Goal: Task Accomplishment & Management: Use online tool/utility

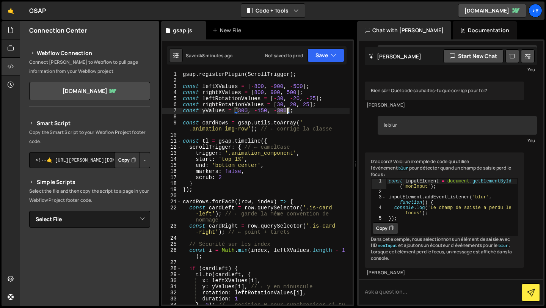
drag, startPoint x: 278, startPoint y: 111, endPoint x: 286, endPoint y: 110, distance: 8.4
click at [286, 110] on div "gsap . registerPlugin ( ScrollTrigger ) ; const leftXValues = [ - 800 , - 900 ,…" at bounding box center [265, 196] width 168 height 251
click at [321, 61] on button "Save" at bounding box center [326, 56] width 37 height 14
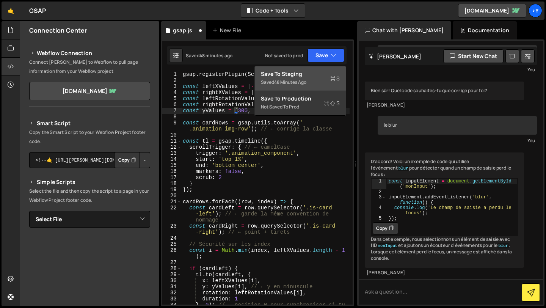
click at [319, 72] on div "Save to Staging S" at bounding box center [300, 74] width 79 height 8
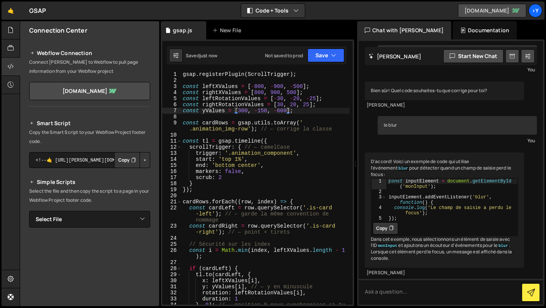
click at [483, 5] on link "[DOMAIN_NAME]" at bounding box center [492, 11] width 68 height 14
click at [278, 112] on div "gsap . registerPlugin ( ScrollTrigger ) ; const leftXValues = [ - 800 , - 900 ,…" at bounding box center [265, 196] width 168 height 251
drag, startPoint x: 278, startPoint y: 112, endPoint x: 286, endPoint y: 112, distance: 7.6
click at [286, 112] on div "gsap . registerPlugin ( ScrollTrigger ) ; const leftXValues = [ - 800 , - 900 ,…" at bounding box center [265, 196] width 168 height 251
click at [325, 64] on div "const yValues = [300, -150, -900]; 1 2 3 4 5 6 7 8 9 10 11 12 13 14 15 16 17 18…" at bounding box center [257, 172] width 193 height 267
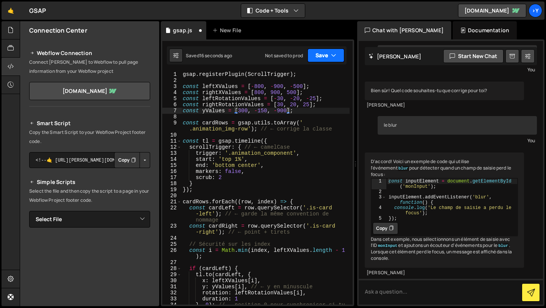
click at [327, 57] on button "Save" at bounding box center [326, 56] width 37 height 14
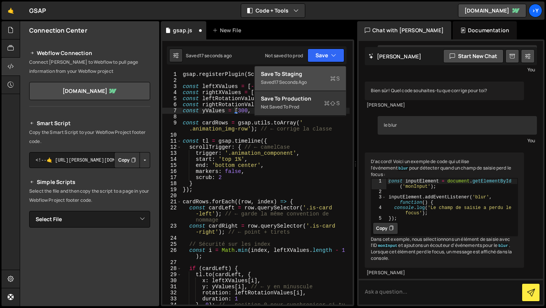
click at [322, 69] on button "Save to Staging S Saved 17 seconds ago" at bounding box center [300, 78] width 91 height 25
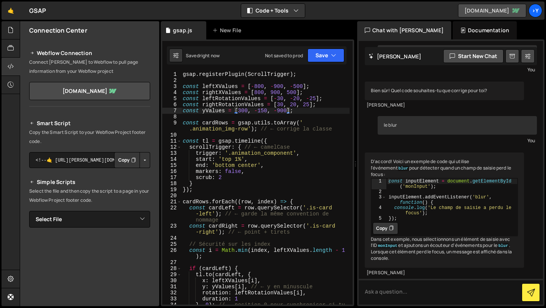
click at [480, 6] on link "[DOMAIN_NAME]" at bounding box center [492, 11] width 68 height 14
drag, startPoint x: 259, startPoint y: 111, endPoint x: 267, endPoint y: 111, distance: 8.0
click at [267, 111] on div "gsap . registerPlugin ( ScrollTrigger ) ; const leftXValues = [ - 800 , - 900 ,…" at bounding box center [265, 196] width 168 height 251
click at [325, 55] on button "Save" at bounding box center [326, 56] width 37 height 14
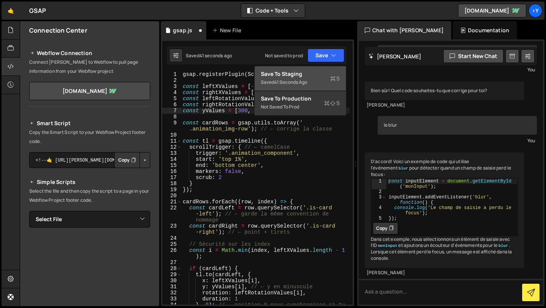
click at [311, 84] on div "Saved 41 seconds ago" at bounding box center [300, 82] width 79 height 9
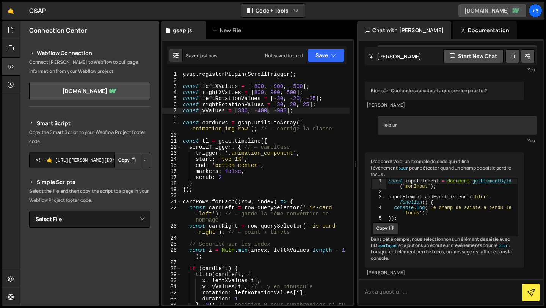
click at [461, 10] on link "[DOMAIN_NAME]" at bounding box center [492, 11] width 68 height 14
click at [284, 105] on div "gsap . registerPlugin ( ScrollTrigger ) ; const leftXValues = [ - 800 , - 900 ,…" at bounding box center [265, 196] width 168 height 251
click at [280, 100] on div "gsap . registerPlugin ( ScrollTrigger ) ; const leftXValues = [ - 800 , - 900 ,…" at bounding box center [265, 196] width 168 height 251
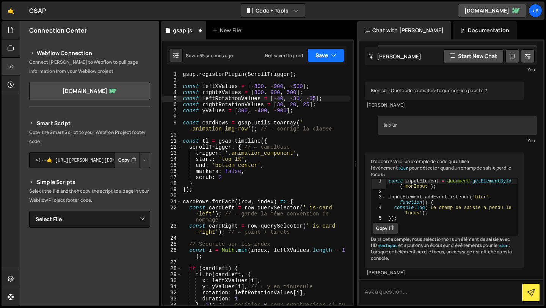
click at [323, 55] on button "Save" at bounding box center [326, 56] width 37 height 14
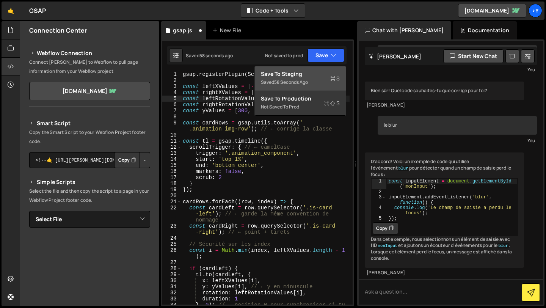
click at [320, 78] on div "Saved 58 seconds ago" at bounding box center [300, 82] width 79 height 9
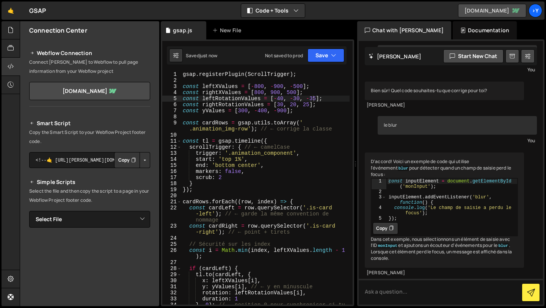
click at [478, 6] on link "[DOMAIN_NAME]" at bounding box center [492, 11] width 68 height 14
click at [283, 99] on div "gsap . registerPlugin ( ScrollTrigger ) ; const leftXValues = [ - 800 , - 900 ,…" at bounding box center [265, 196] width 168 height 251
click at [297, 98] on div "gsap . registerPlugin ( ScrollTrigger ) ; const leftXValues = [ - 800 , - 900 ,…" at bounding box center [265, 196] width 168 height 251
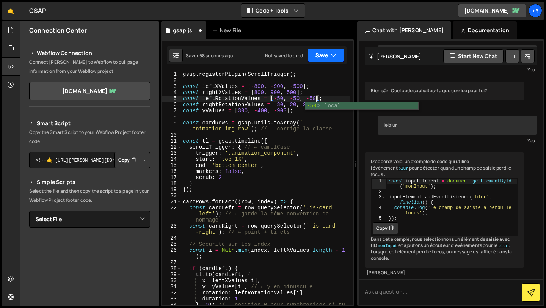
click at [330, 50] on button "Save" at bounding box center [326, 56] width 37 height 14
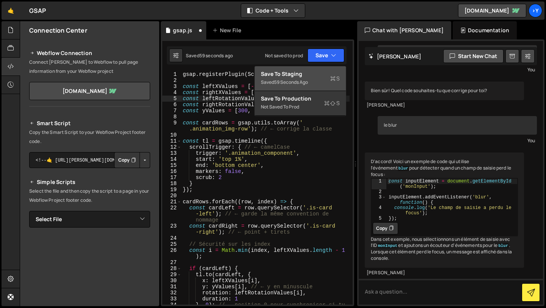
click at [309, 86] on div "Saved 59 seconds ago" at bounding box center [300, 82] width 79 height 9
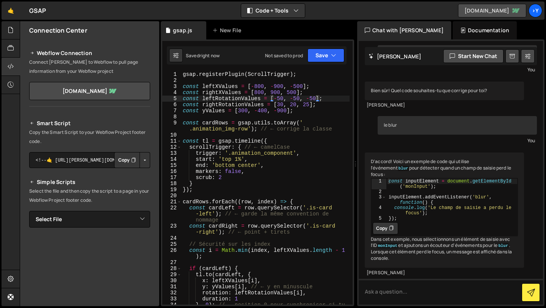
click at [470, 11] on link "[DOMAIN_NAME]" at bounding box center [492, 11] width 68 height 14
click at [294, 87] on div "gsap . registerPlugin ( ScrollTrigger ) ; const leftXValues = [ - 800 , - 900 ,…" at bounding box center [265, 196] width 168 height 251
drag, startPoint x: 303, startPoint y: 86, endPoint x: 295, endPoint y: 86, distance: 8.3
click at [295, 86] on div "gsap . registerPlugin ( ScrollTrigger ) ; const leftXValues = [ - 800 , - 900 ,…" at bounding box center [265, 196] width 168 height 251
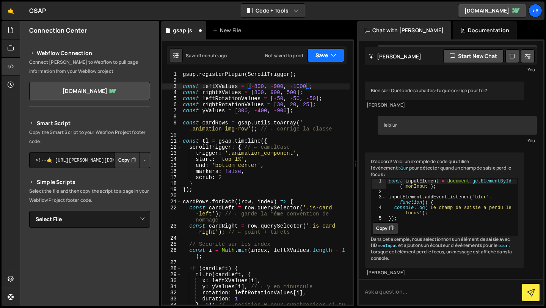
click at [325, 54] on button "Save" at bounding box center [326, 56] width 37 height 14
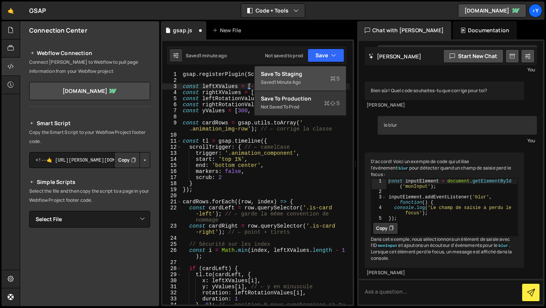
click at [316, 69] on button "Save to Staging S Saved 1 minute ago" at bounding box center [300, 78] width 91 height 25
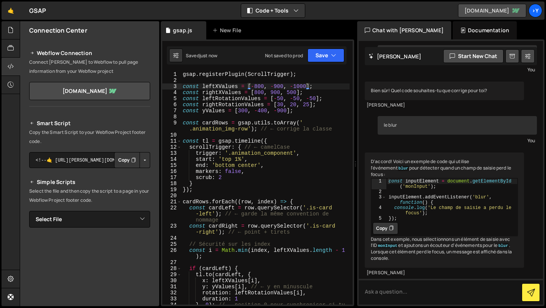
click at [465, 7] on link "[DOMAIN_NAME]" at bounding box center [492, 11] width 68 height 14
click at [297, 92] on div "gsap . registerPlugin ( ScrollTrigger ) ; const leftXValues = [ - 800 , - 900 ,…" at bounding box center [265, 196] width 168 height 251
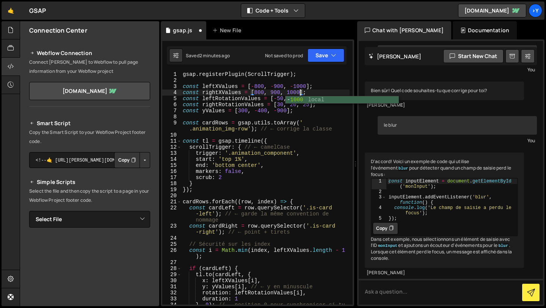
click at [302, 110] on div "gsap . registerPlugin ( ScrollTrigger ) ; const leftXValues = [ - 800 , - 900 ,…" at bounding box center [265, 196] width 168 height 251
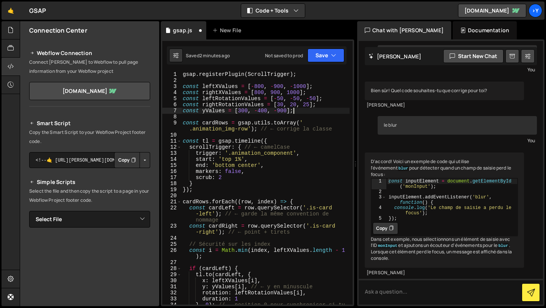
scroll to position [0, 7]
click at [283, 97] on div "gsap . registerPlugin ( ScrollTrigger ) ; const leftXValues = [ - 800 , - 900 ,…" at bounding box center [265, 196] width 168 height 251
click at [297, 100] on div "gsap . registerPlugin ( ScrollTrigger ) ; const leftXValues = [ - 800 , - 900 ,…" at bounding box center [265, 196] width 168 height 251
click at [315, 100] on div "gsap . registerPlugin ( ScrollTrigger ) ; const leftXValues = [ - 800 , - 900 ,…" at bounding box center [265, 196] width 168 height 251
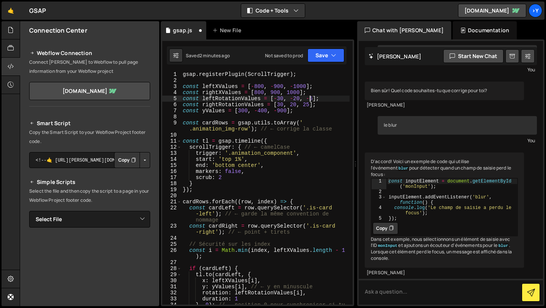
type textarea "const leftRotationValues = [-30, -20, -25];"
click at [297, 118] on div "gsap . registerPlugin ( ScrollTrigger ) ; const leftXValues = [ - 800 , - 900 ,…" at bounding box center [265, 196] width 168 height 251
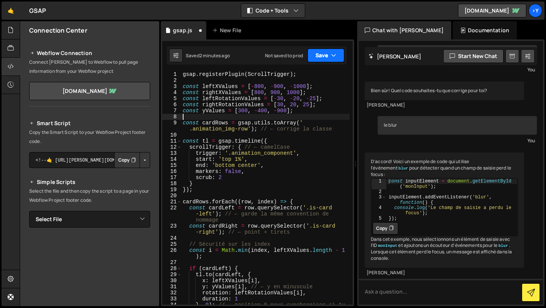
click at [327, 53] on button "Save" at bounding box center [326, 56] width 37 height 14
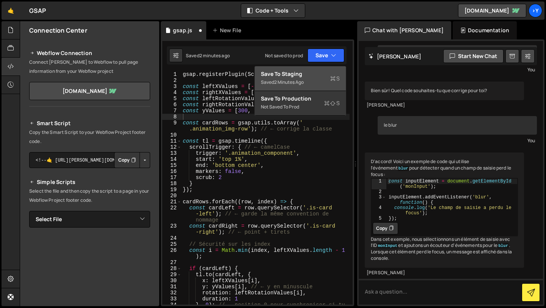
click at [314, 81] on div "Saved 2 minutes ago" at bounding box center [300, 82] width 79 height 9
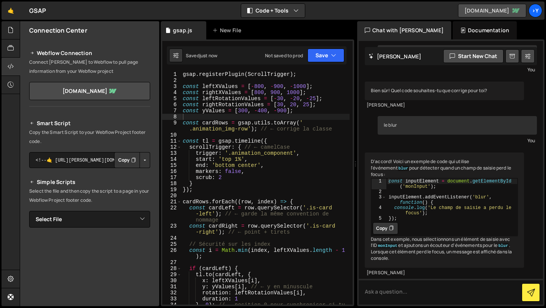
click at [490, 8] on link "[DOMAIN_NAME]" at bounding box center [492, 11] width 68 height 14
click at [264, 88] on div "gsap . registerPlugin ( ScrollTrigger ) ; const leftXValues = [ - 800 , - 900 ,…" at bounding box center [265, 196] width 168 height 251
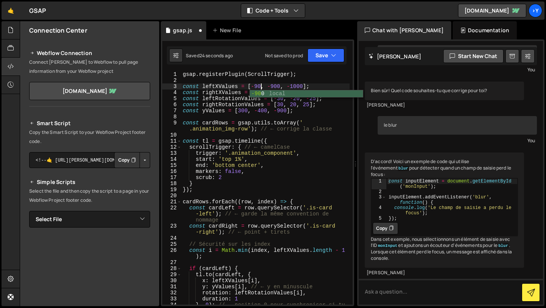
scroll to position [0, 6]
click at [329, 53] on button "Save" at bounding box center [326, 56] width 37 height 14
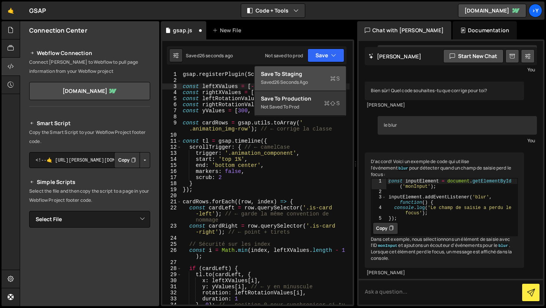
click at [316, 77] on div "Save to Staging S" at bounding box center [300, 74] width 79 height 8
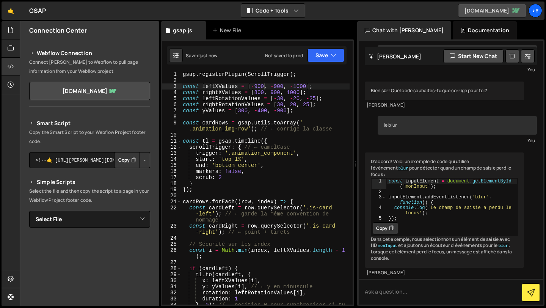
click at [460, 6] on link "[DOMAIN_NAME]" at bounding box center [492, 11] width 68 height 14
click at [260, 89] on div "gsap . registerPlugin ( ScrollTrigger ) ; const leftXValues = [ - 900 , - 900 ,…" at bounding box center [265, 196] width 168 height 251
click at [264, 87] on div "gsap . registerPlugin ( ScrollTrigger ) ; const leftXValues = [ - 900 , - 900 ,…" at bounding box center [265, 196] width 168 height 251
click at [332, 61] on button "Save" at bounding box center [326, 56] width 37 height 14
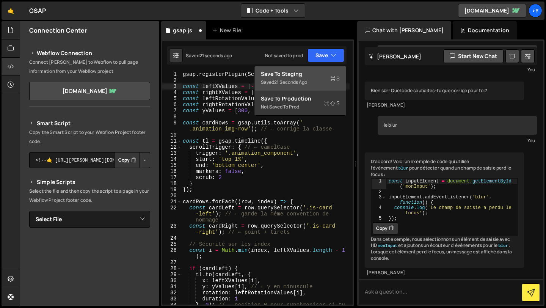
click at [316, 75] on div "Save to Staging S" at bounding box center [300, 74] width 79 height 8
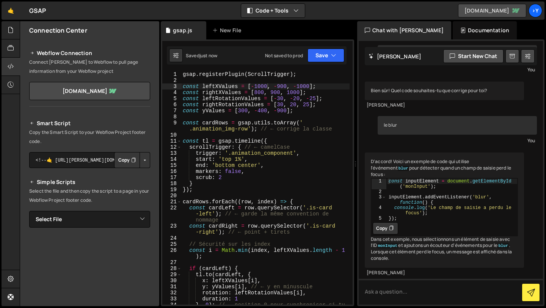
click at [475, 7] on link "[DOMAIN_NAME]" at bounding box center [492, 11] width 68 height 14
click at [264, 93] on div "gsap . registerPlugin ( ScrollTrigger ) ; const leftXValues = [ - 1000 , - 900 …" at bounding box center [265, 196] width 168 height 251
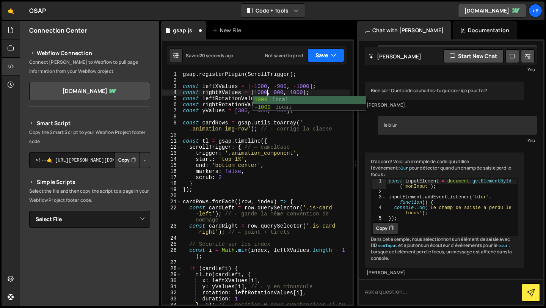
click at [328, 57] on button "Save" at bounding box center [326, 56] width 37 height 14
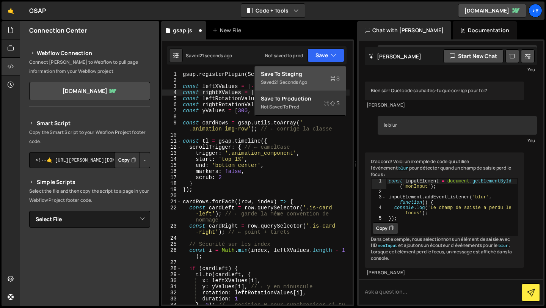
click at [314, 76] on div "Save to Staging S" at bounding box center [300, 74] width 79 height 8
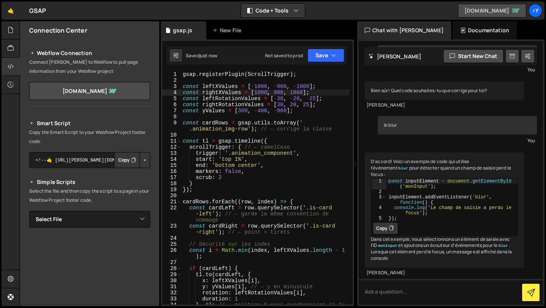
click at [477, 11] on link "[DOMAIN_NAME]" at bounding box center [492, 11] width 68 height 14
click at [238, 160] on div "gsap . registerPlugin ( ScrollTrigger ) ; const leftXValues = [ - 1000 , - 900 …" at bounding box center [265, 196] width 168 height 251
click at [328, 54] on button "Save" at bounding box center [326, 56] width 37 height 14
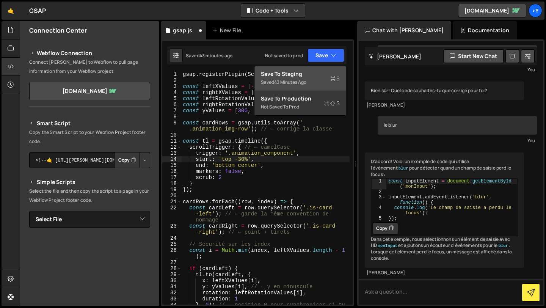
click at [310, 74] on div "Save to Staging S" at bounding box center [300, 74] width 79 height 8
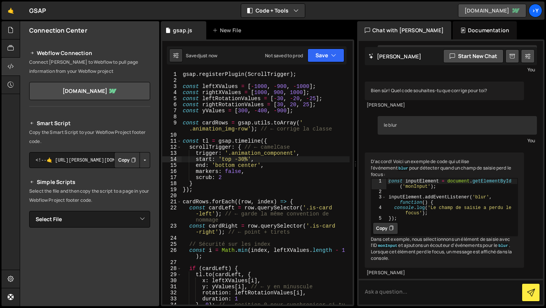
click at [487, 6] on link "[DOMAIN_NAME]" at bounding box center [492, 11] width 68 height 14
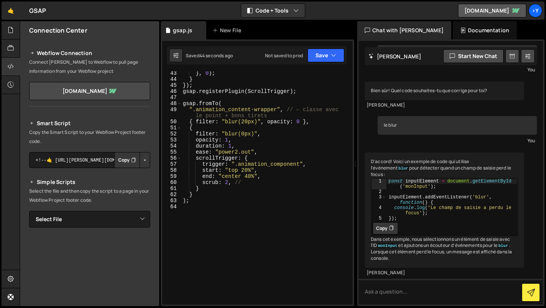
scroll to position [293, 0]
click at [240, 170] on div "} , 0 ) ; } }) ; gsap . registerPlugin ( ScrollTrigger ) ; gsap . fromTo ( ".an…" at bounding box center [265, 192] width 168 height 245
click at [248, 170] on div "} , 0 ) ; } }) ; gsap . registerPlugin ( ScrollTrigger ) ; gsap . fromTo ( ".an…" at bounding box center [265, 192] width 168 height 245
click at [251, 176] on div "} , 0 ) ; } }) ; gsap . registerPlugin ( ScrollTrigger ) ; gsap . fromTo ( ".an…" at bounding box center [265, 192] width 168 height 245
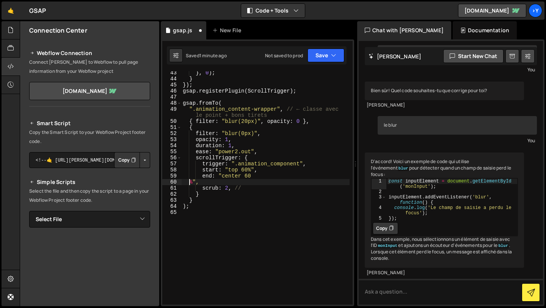
scroll to position [0, 0]
click at [319, 57] on button "Save" at bounding box center [326, 56] width 37 height 14
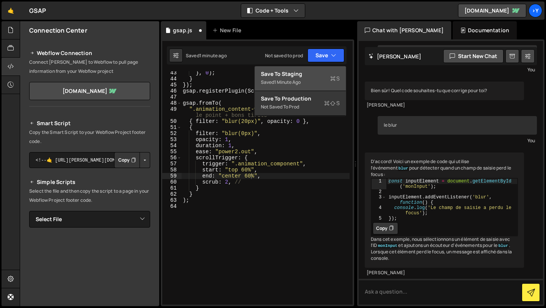
click at [280, 80] on div "1 minute ago" at bounding box center [287, 82] width 27 height 6
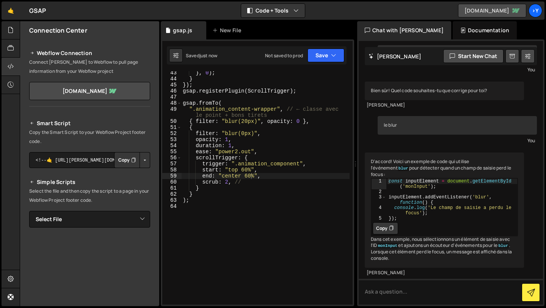
click at [486, 8] on link "[DOMAIN_NAME]" at bounding box center [492, 11] width 68 height 14
click at [248, 171] on div "} , 0 ) ; } }) ; gsap . registerPlugin ( ScrollTrigger ) ; gsap . fromTo ( ".an…" at bounding box center [265, 192] width 168 height 245
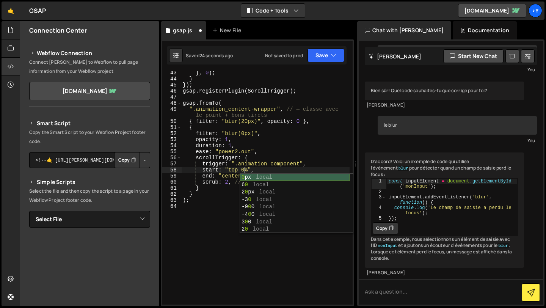
click at [263, 178] on div "0 px local 6 0 local 2 0 px local -3 0 local -9 0 0 local -4 0 0 local 3 0 0 lo…" at bounding box center [295, 211] width 110 height 74
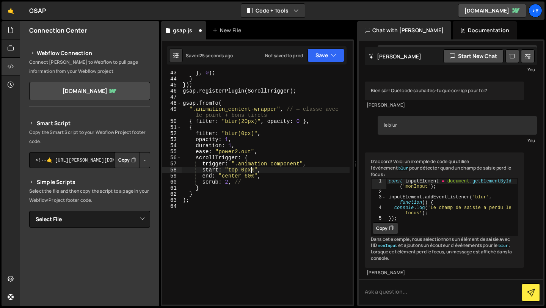
click at [251, 177] on div "} , 0 ) ; } }) ; gsap . registerPlugin ( ScrollTrigger ) ; gsap . fromTo ( ".an…" at bounding box center [265, 192] width 168 height 245
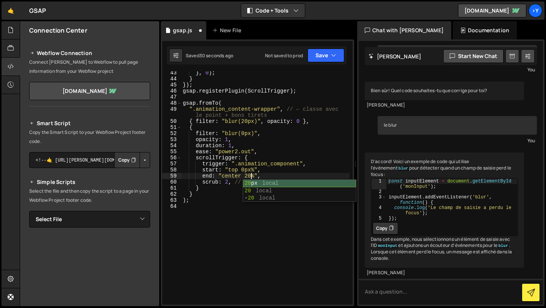
click at [256, 184] on div "20 px local 20 local - 20 local" at bounding box center [299, 198] width 113 height 37
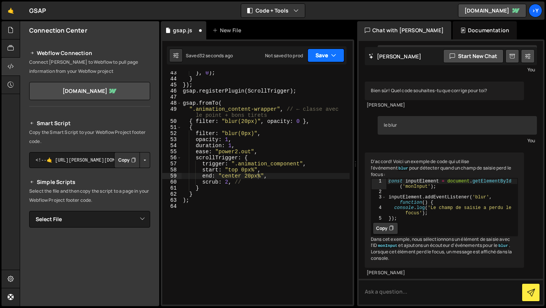
click at [322, 62] on button "Save" at bounding box center [326, 56] width 37 height 14
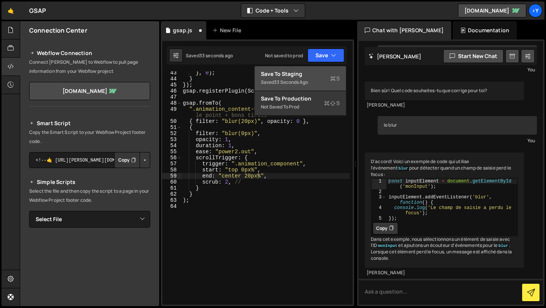
click at [328, 75] on div "Save to Staging S" at bounding box center [300, 74] width 79 height 8
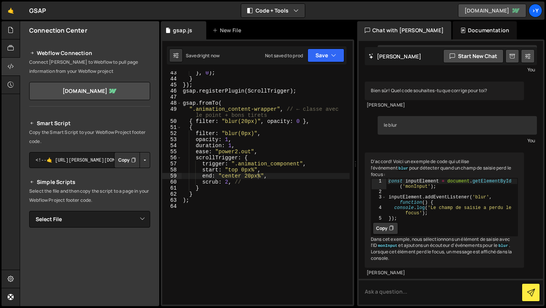
click at [458, 8] on link "[DOMAIN_NAME]" at bounding box center [492, 11] width 68 height 14
click at [251, 177] on div "} , 0 ) ; } }) ; gsap . registerPlugin ( ScrollTrigger ) ; gsap . fromTo ( ".an…" at bounding box center [265, 192] width 168 height 245
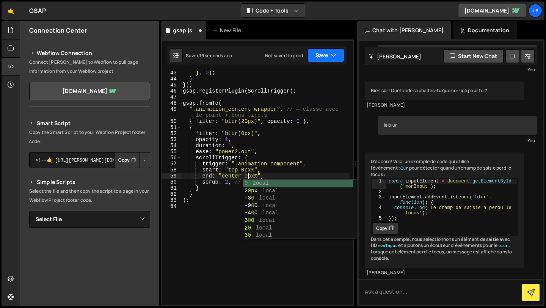
click at [325, 55] on button "Save" at bounding box center [326, 56] width 37 height 14
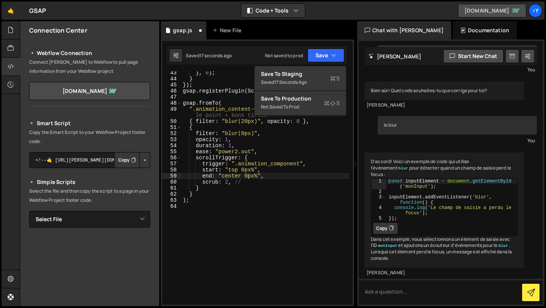
click at [484, 10] on link "[DOMAIN_NAME]" at bounding box center [492, 11] width 68 height 14
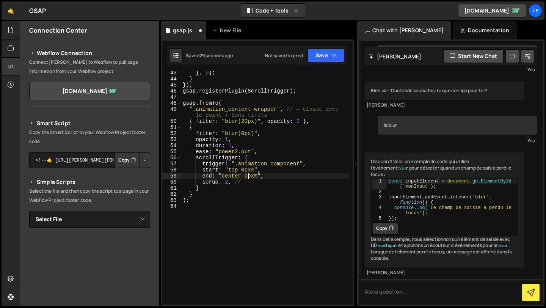
click at [248, 177] on div "} , 0 ) ; } }) ; gsap . registerPlugin ( ScrollTrigger ) ; gsap . fromTo ( ".an…" at bounding box center [265, 192] width 168 height 245
click at [245, 170] on div "} , 0 ) ; } }) ; gsap . registerPlugin ( ScrollTrigger ) ; gsap . fromTo ( ".an…" at bounding box center [265, 192] width 168 height 245
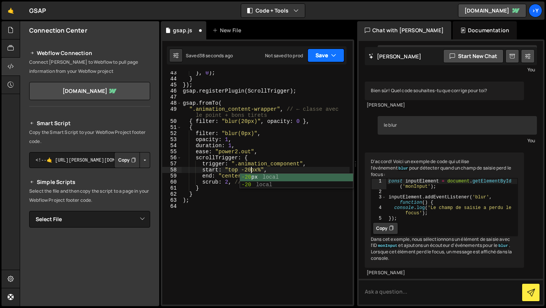
click at [333, 58] on icon "button" at bounding box center [333, 56] width 5 height 8
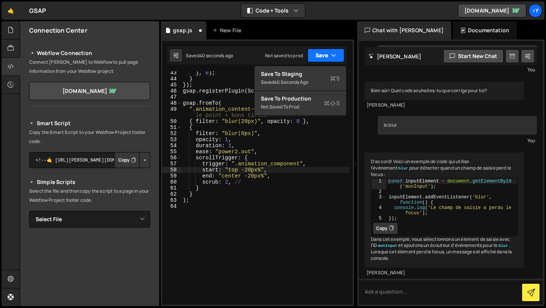
click at [319, 60] on button "Save" at bounding box center [326, 56] width 37 height 14
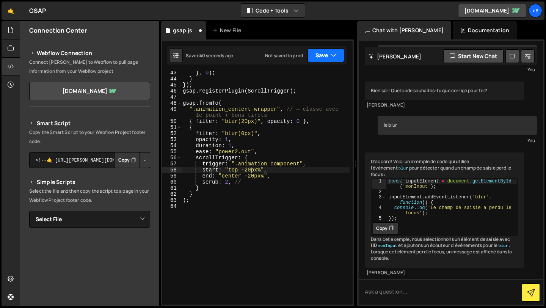
click at [319, 60] on button "Save" at bounding box center [326, 56] width 37 height 14
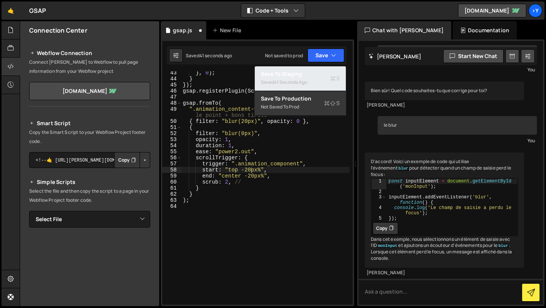
click at [313, 80] on div "Saved 41 seconds ago" at bounding box center [300, 82] width 79 height 9
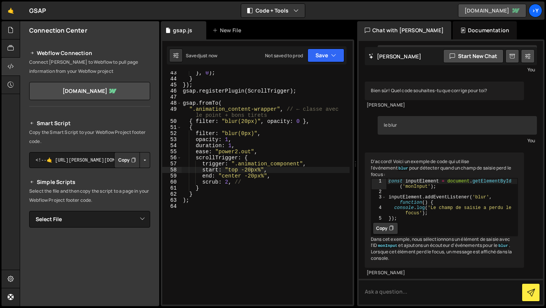
click at [500, 15] on link "[DOMAIN_NAME]" at bounding box center [492, 11] width 68 height 14
click at [250, 172] on div "} , 0 ) ; } }) ; gsap . registerPlugin ( ScrollTrigger ) ; gsap . fromTo ( ".an…" at bounding box center [265, 192] width 168 height 245
click at [327, 55] on button "Save" at bounding box center [326, 56] width 37 height 14
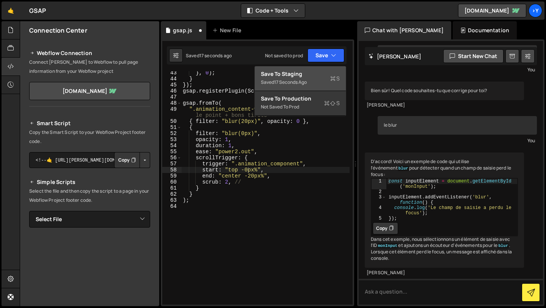
click at [313, 70] on div "Save to Staging S" at bounding box center [300, 74] width 79 height 8
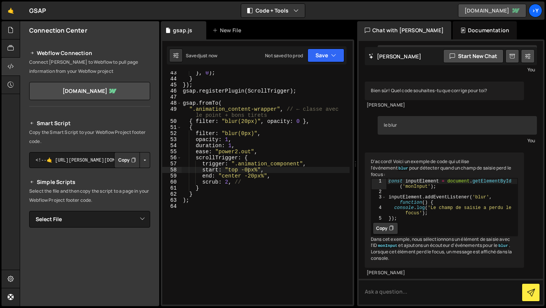
click at [477, 9] on link "[DOMAIN_NAME]" at bounding box center [492, 11] width 68 height 14
click at [253, 177] on div "} , 0 ) ; } }) ; gsap . registerPlugin ( ScrollTrigger ) ; gsap . fromTo ( ".an…" at bounding box center [265, 192] width 168 height 245
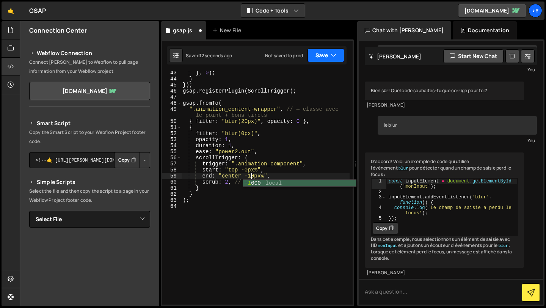
click at [325, 55] on button "Save" at bounding box center [326, 56] width 37 height 14
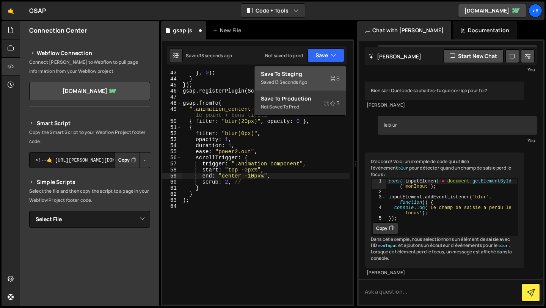
click at [311, 69] on button "Save to Staging S Saved 13 seconds ago" at bounding box center [300, 78] width 91 height 25
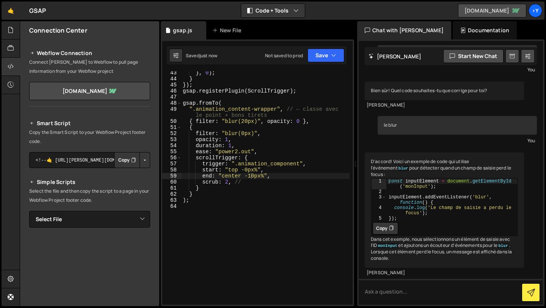
click at [477, 6] on link "[DOMAIN_NAME]" at bounding box center [492, 11] width 68 height 14
click at [251, 178] on div "} , 0 ) ; } }) ; gsap . registerPlugin ( ScrollTrigger ) ; gsap . fromTo ( ".an…" at bounding box center [265, 192] width 168 height 245
click at [335, 57] on icon "button" at bounding box center [333, 56] width 5 height 8
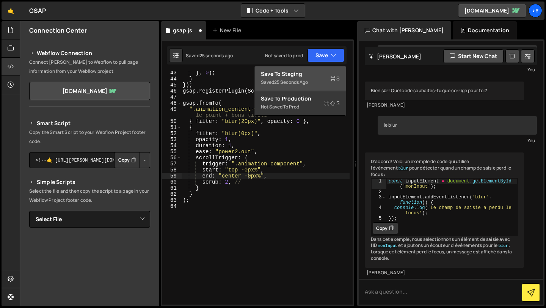
click at [318, 74] on div "Save to Staging S" at bounding box center [300, 74] width 79 height 8
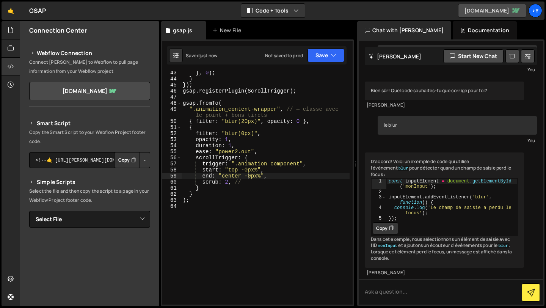
click at [458, 10] on link "[DOMAIN_NAME]" at bounding box center [492, 11] width 68 height 14
click at [486, 10] on link "[DOMAIN_NAME]" at bounding box center [492, 11] width 68 height 14
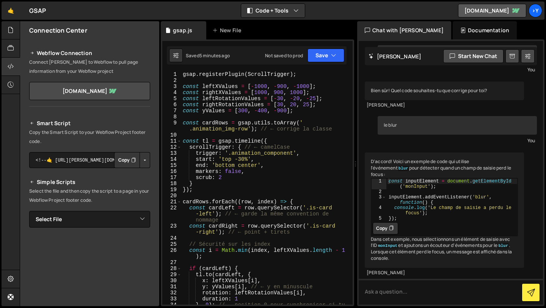
scroll to position [0, 0]
click at [267, 86] on div "gsap . registerPlugin ( ScrollTrigger ) ; const leftXValues = [ - 1000 , - 900 …" at bounding box center [265, 196] width 168 height 251
drag, startPoint x: 258, startPoint y: 87, endPoint x: 267, endPoint y: 87, distance: 8.4
click at [267, 87] on div "gsap . registerPlugin ( ScrollTrigger ) ; const leftXValues = [ - 1000 , - 900 …" at bounding box center [265, 196] width 168 height 251
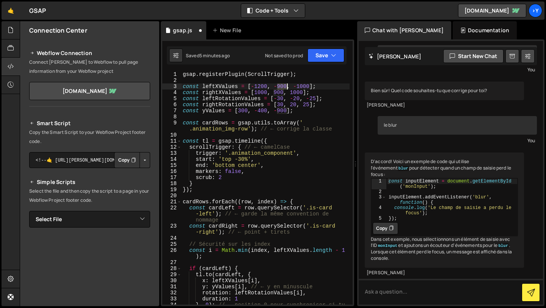
drag, startPoint x: 278, startPoint y: 86, endPoint x: 286, endPoint y: 86, distance: 7.6
click at [286, 86] on div "gsap . registerPlugin ( ScrollTrigger ) ; const leftXValues = [ - 1200 , - 900 …" at bounding box center [265, 196] width 168 height 251
click at [322, 57] on button "Save" at bounding box center [326, 56] width 37 height 14
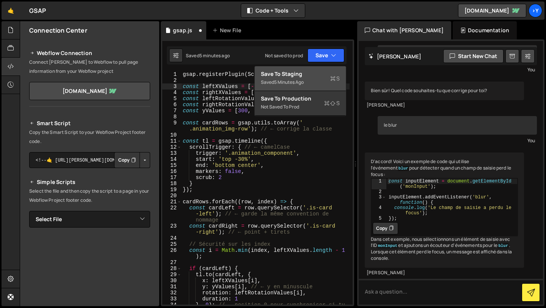
click at [307, 78] on div "Saved 5 minutes ago" at bounding box center [300, 82] width 79 height 9
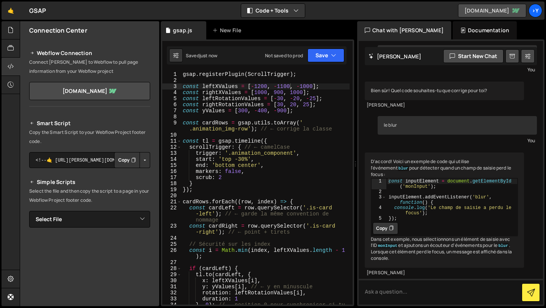
click at [481, 8] on link "[DOMAIN_NAME]" at bounding box center [492, 11] width 68 height 14
drag, startPoint x: 267, startPoint y: 86, endPoint x: 259, endPoint y: 84, distance: 7.7
click at [259, 84] on div "gsap . registerPlugin ( ScrollTrigger ) ; const leftXValues = [ - 1200 , - 1100…" at bounding box center [265, 196] width 168 height 251
click at [281, 85] on div "gsap . registerPlugin ( ScrollTrigger ) ; const leftXValues = [ - 1500 , - 1100…" at bounding box center [265, 196] width 168 height 251
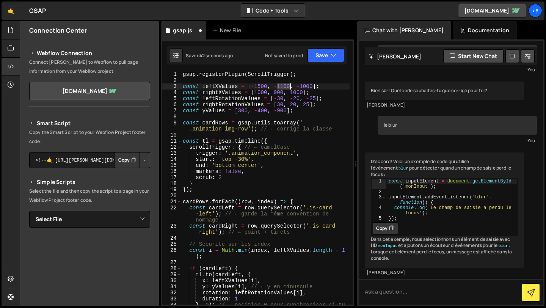
drag, startPoint x: 281, startPoint y: 85, endPoint x: 289, endPoint y: 86, distance: 7.2
click at [289, 86] on div "gsap . registerPlugin ( ScrollTrigger ) ; const leftXValues = [ - 1500 , - 1100…" at bounding box center [265, 196] width 168 height 251
click at [289, 86] on div "gsap . registerPlugin ( ScrollTrigger ) ; const leftXValues = [ - 1500 , - 1100…" at bounding box center [265, 187] width 168 height 233
click at [290, 86] on div "gsap . registerPlugin ( ScrollTrigger ) ; const leftXValues = [ - 1500 , - 1100…" at bounding box center [265, 196] width 168 height 251
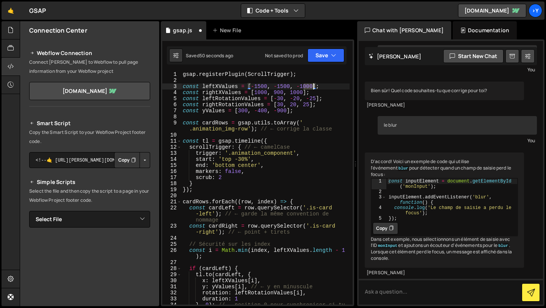
drag, startPoint x: 302, startPoint y: 85, endPoint x: 312, endPoint y: 87, distance: 10.0
click at [312, 87] on div "gsap . registerPlugin ( ScrollTrigger ) ; const leftXValues = [ - 1500 , - 1500…" at bounding box center [265, 196] width 168 height 251
click at [325, 58] on button "Save" at bounding box center [326, 56] width 37 height 14
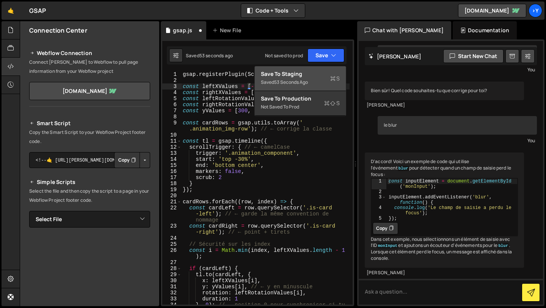
click at [306, 82] on div "53 seconds ago" at bounding box center [291, 82] width 34 height 6
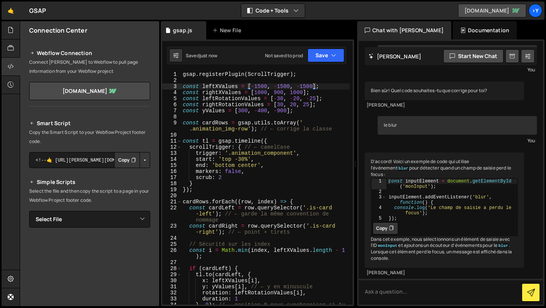
click at [494, 8] on link "[DOMAIN_NAME]" at bounding box center [492, 11] width 68 height 14
drag, startPoint x: 281, startPoint y: 87, endPoint x: 287, endPoint y: 87, distance: 6.4
click at [287, 87] on div "gsap . registerPlugin ( ScrollTrigger ) ; const leftXValues = [ - 1500 , - 1500…" at bounding box center [265, 196] width 168 height 251
drag, startPoint x: 258, startPoint y: 88, endPoint x: 267, endPoint y: 88, distance: 9.1
click at [267, 88] on div "gsap . registerPlugin ( ScrollTrigger ) ; const leftXValues = [ - 1500 , - 1500…" at bounding box center [265, 196] width 168 height 251
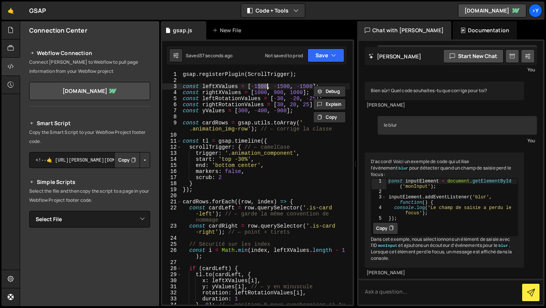
scroll to position [0, 6]
click at [281, 87] on div "gsap . registerPlugin ( ScrollTrigger ) ; const leftXValues = [ - 1400 , - 1500…" at bounding box center [265, 196] width 168 height 251
drag, startPoint x: 303, startPoint y: 87, endPoint x: 313, endPoint y: 87, distance: 9.5
click at [313, 87] on div "gsap . registerPlugin ( ScrollTrigger ) ; const leftXValues = [ - 1400 , - 1500…" at bounding box center [265, 196] width 168 height 251
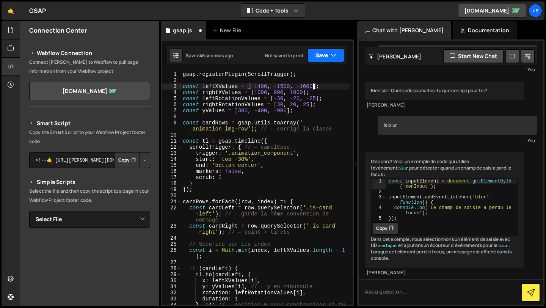
click at [323, 55] on button "Save" at bounding box center [326, 56] width 37 height 14
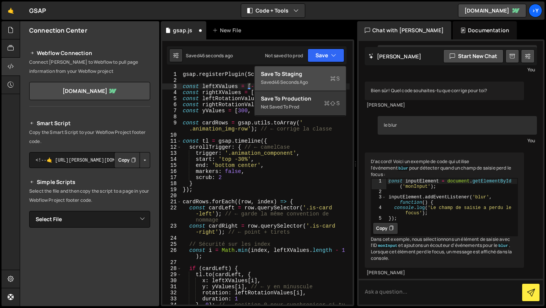
click at [315, 71] on div "Save to Staging S" at bounding box center [300, 74] width 79 height 8
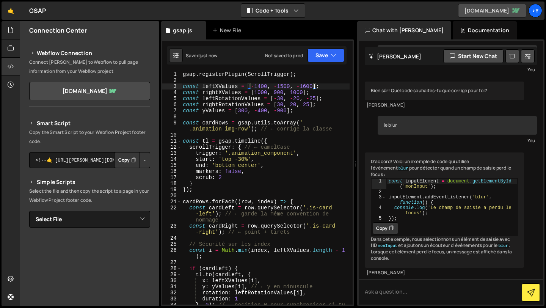
click at [488, 8] on link "[DOMAIN_NAME]" at bounding box center [492, 11] width 68 height 14
drag, startPoint x: 258, startPoint y: 92, endPoint x: 265, endPoint y: 92, distance: 8.0
click at [265, 92] on div "gsap . registerPlugin ( ScrollTrigger ) ; const leftXValues = [ - 1400 , - 1500…" at bounding box center [265, 196] width 168 height 251
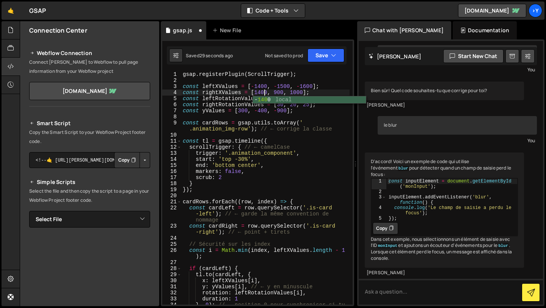
click at [276, 92] on div "gsap . registerPlugin ( ScrollTrigger ) ; const leftXValues = [ - 1400 , - 1500…" at bounding box center [265, 196] width 168 height 251
click at [298, 92] on div "gsap . registerPlugin ( ScrollTrigger ) ; const leftXValues = [ - 1400 , - 1500…" at bounding box center [265, 196] width 168 height 251
type textarea "const rightXValues = [1400, 1500, 6000];"
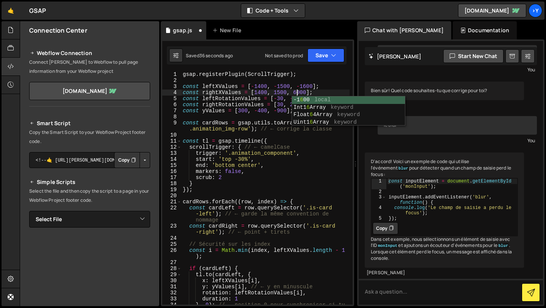
click at [332, 82] on div "gsap . registerPlugin ( ScrollTrigger ) ; const leftXValues = [ - 1400 , - 1500…" at bounding box center [265, 196] width 168 height 251
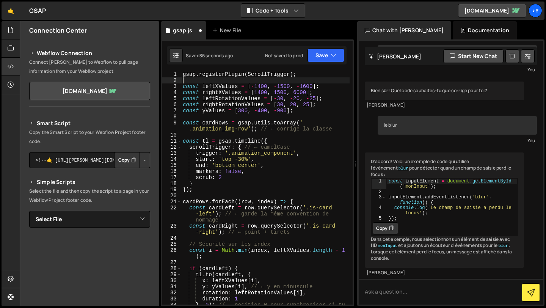
scroll to position [0, 0]
click at [283, 100] on div "gsap . registerPlugin ( ScrollTrigger ) ; const leftXValues = [ - 1400 , - 1500…" at bounding box center [265, 196] width 168 height 251
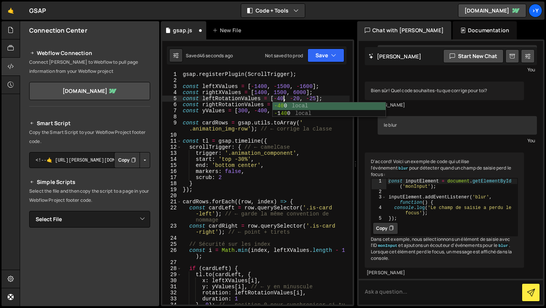
click at [300, 98] on div "gsap . registerPlugin ( ScrollTrigger ) ; const leftXValues = [ - 1400 , - 1500…" at bounding box center [265, 196] width 168 height 251
click at [316, 98] on div "gsap . registerPlugin ( ScrollTrigger ) ; const leftXValues = [ - 1400 , - 1500…" at bounding box center [265, 196] width 168 height 251
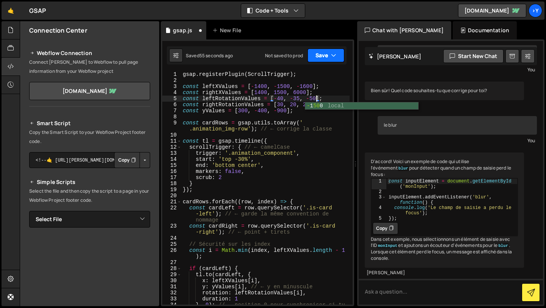
click at [322, 54] on button "Save" at bounding box center [326, 56] width 37 height 14
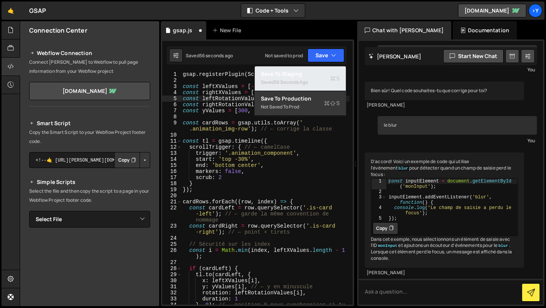
click at [297, 85] on div "56 seconds ago" at bounding box center [291, 82] width 34 height 6
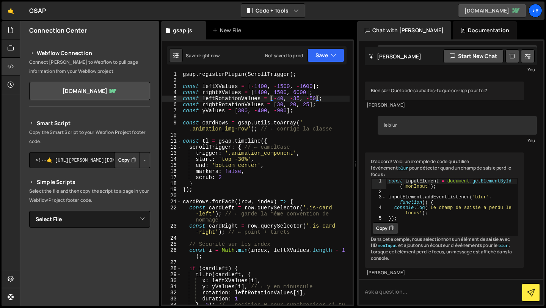
click at [481, 8] on link "[DOMAIN_NAME]" at bounding box center [492, 11] width 68 height 14
click at [277, 105] on div "gsap . registerPlugin ( ScrollTrigger ) ; const leftXValues = [ - 1400 , - 1500…" at bounding box center [265, 196] width 168 height 251
click at [280, 104] on div "gsap . registerPlugin ( ScrollTrigger ) ; const leftXValues = [ - 1400 , - 1500…" at bounding box center [265, 196] width 168 height 251
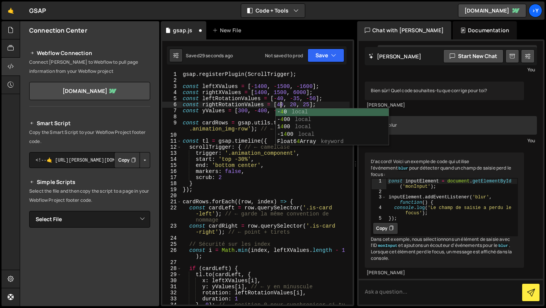
click at [298, 103] on div "gsap . registerPlugin ( ScrollTrigger ) ; const leftXValues = [ - 1400 , - 1500…" at bounding box center [265, 196] width 168 height 251
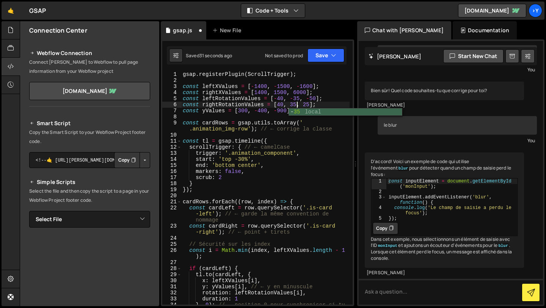
scroll to position [0, 8]
click at [309, 104] on div "gsap . registerPlugin ( ScrollTrigger ) ; const leftXValues = [ - 1400 , - 1500…" at bounding box center [265, 196] width 168 height 251
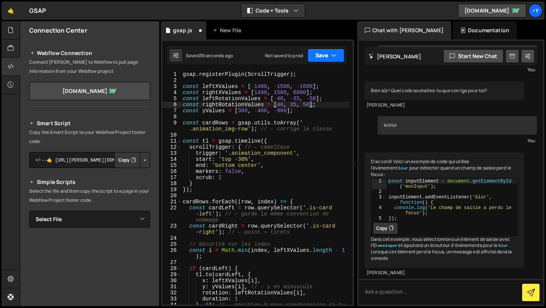
click at [326, 50] on button "Save" at bounding box center [326, 56] width 37 height 14
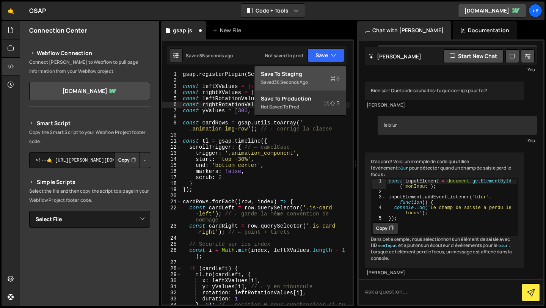
click at [316, 72] on div "Save to Staging S" at bounding box center [300, 74] width 79 height 8
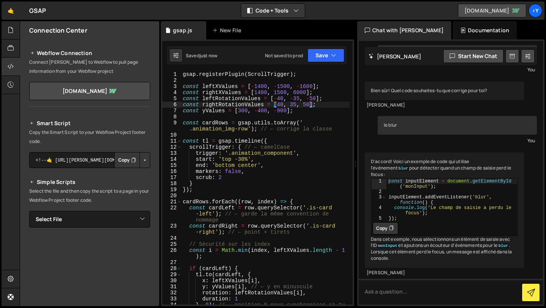
click at [501, 9] on link "[DOMAIN_NAME]" at bounding box center [492, 11] width 68 height 14
click at [295, 93] on div "gsap . registerPlugin ( ScrollTrigger ) ; const leftXValues = [ - 1400 , - 1500…" at bounding box center [265, 196] width 168 height 251
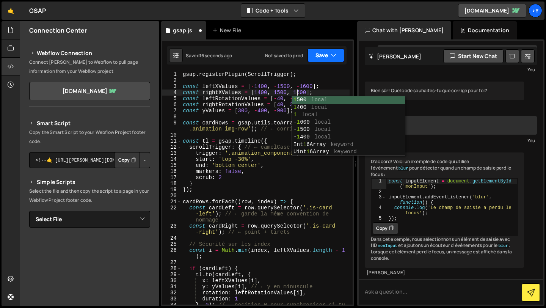
type textarea "const rightXValues = [1400, 1500, 1600];"
click at [331, 53] on icon "button" at bounding box center [333, 56] width 5 height 8
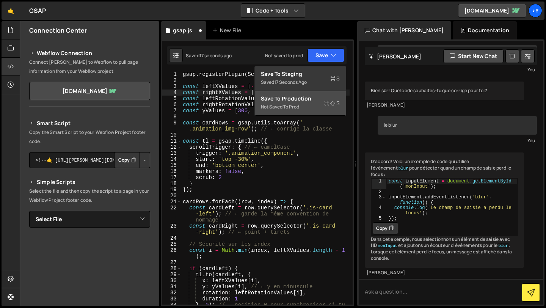
click at [296, 102] on div "Not saved to prod" at bounding box center [300, 106] width 79 height 9
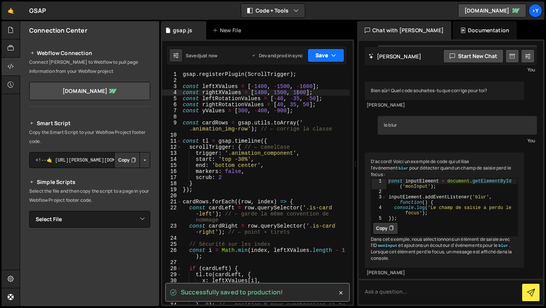
click at [318, 57] on button "Save" at bounding box center [326, 56] width 37 height 14
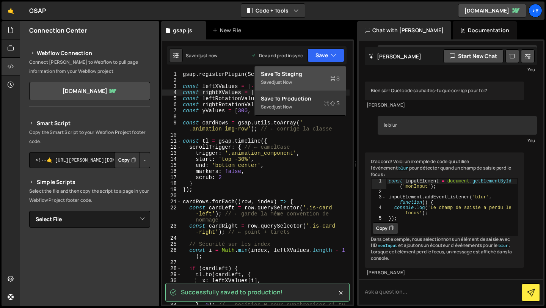
click at [311, 76] on div "Save to Staging S" at bounding box center [300, 74] width 79 height 8
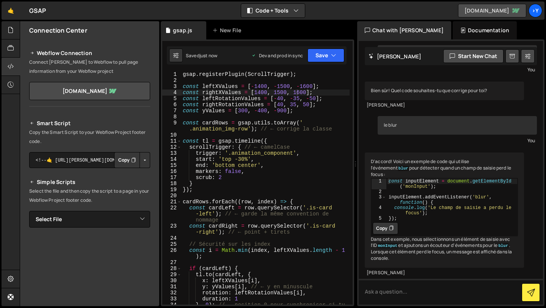
click at [491, 12] on link "[DOMAIN_NAME]" at bounding box center [492, 11] width 68 height 14
click at [499, 10] on link "[DOMAIN_NAME]" at bounding box center [492, 11] width 68 height 14
click at [533, 12] on div ">Y" at bounding box center [536, 11] width 14 height 14
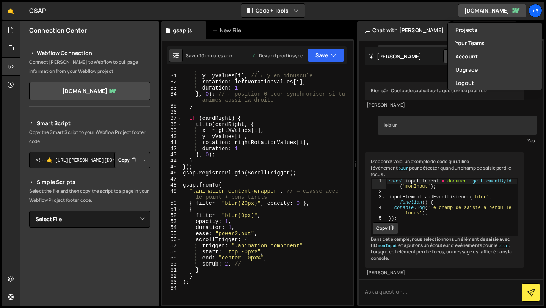
scroll to position [311, 0]
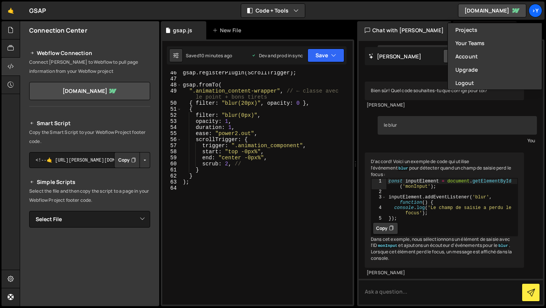
click at [254, 55] on icon at bounding box center [253, 55] width 5 height 6
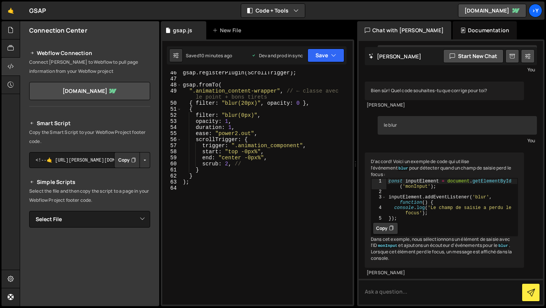
click at [262, 55] on div "Dev and prod in sync" at bounding box center [277, 55] width 52 height 6
click at [277, 53] on div "Dev and prod in sync" at bounding box center [277, 55] width 52 height 6
click at [291, 11] on button "Code + Tools" at bounding box center [273, 11] width 64 height 14
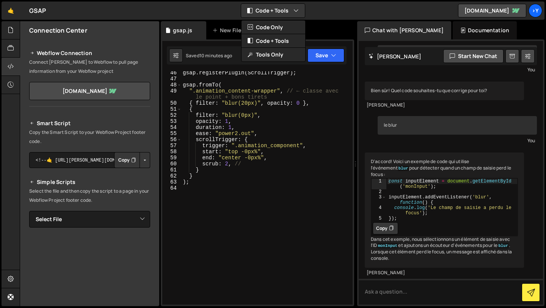
click at [339, 34] on div "gsap.js New File" at bounding box center [257, 30] width 193 height 18
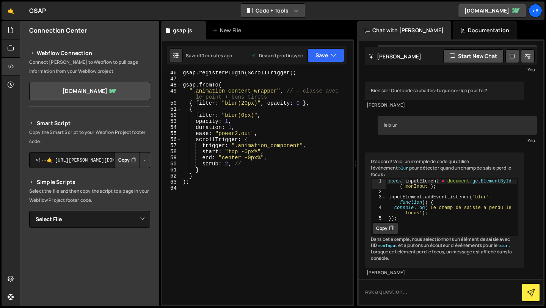
click at [283, 14] on button "Code + Tools" at bounding box center [273, 11] width 64 height 14
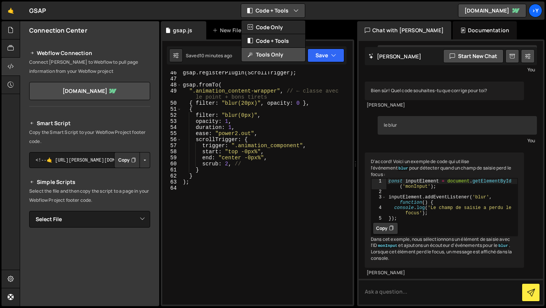
click at [275, 55] on button "Tools Only" at bounding box center [274, 55] width 64 height 14
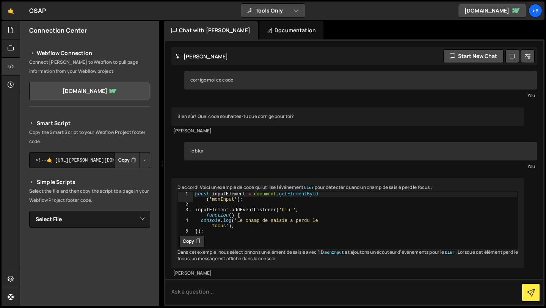
scroll to position [10, 0]
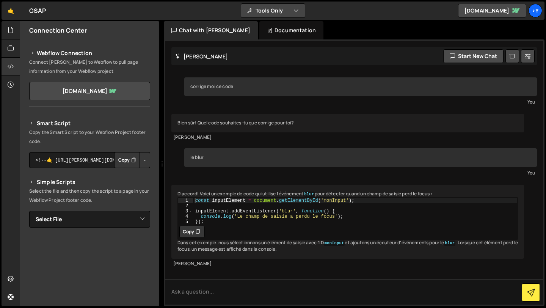
click at [291, 13] on button "Tools Only" at bounding box center [273, 11] width 64 height 14
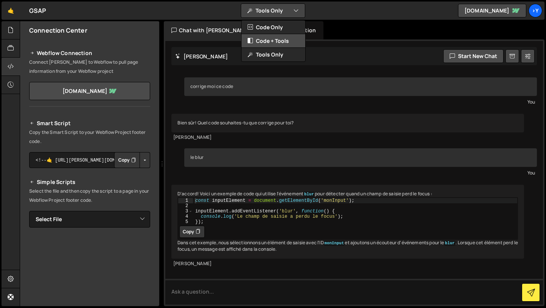
click at [281, 39] on button "Code + Tools" at bounding box center [274, 41] width 64 height 14
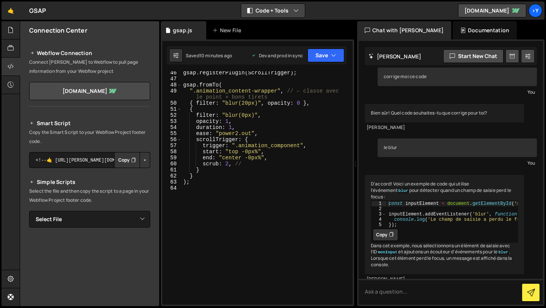
scroll to position [45, 0]
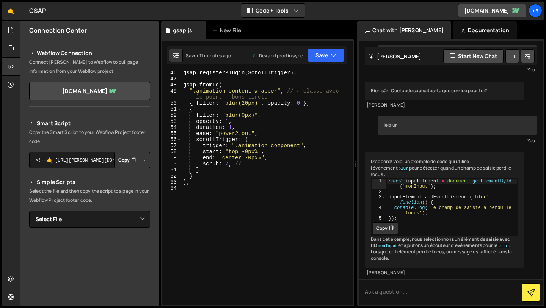
click at [453, 33] on div "Documentation" at bounding box center [485, 30] width 64 height 18
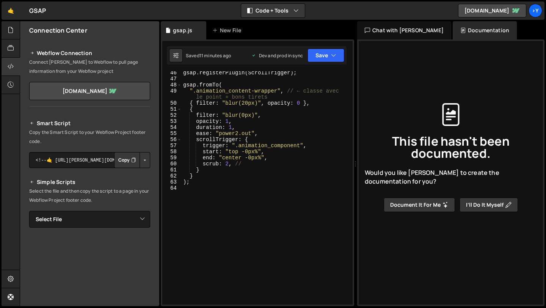
click at [410, 24] on div "Chat with [PERSON_NAME]" at bounding box center [404, 30] width 94 height 18
